Goal: Transaction & Acquisition: Subscribe to service/newsletter

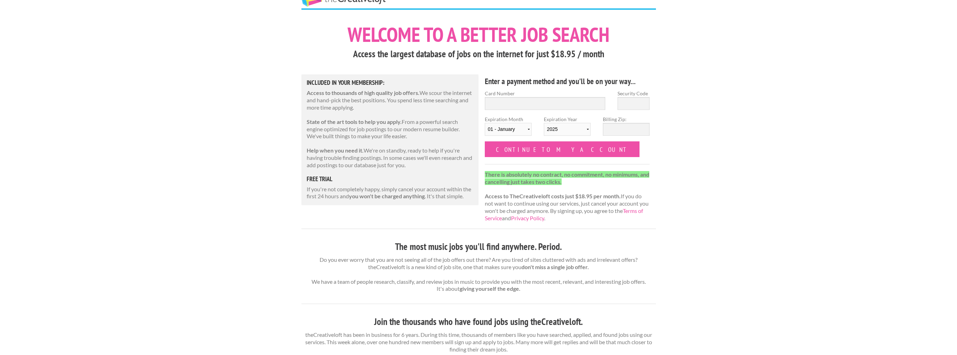
scroll to position [28, 0]
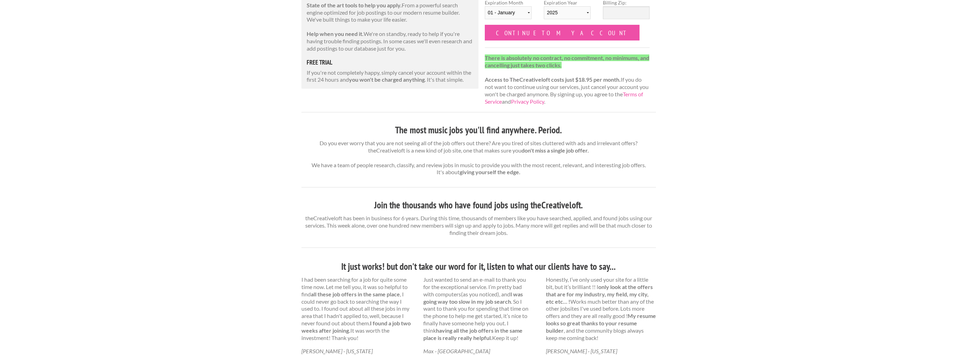
scroll to position [140, 0]
